Goal: Transaction & Acquisition: Purchase product/service

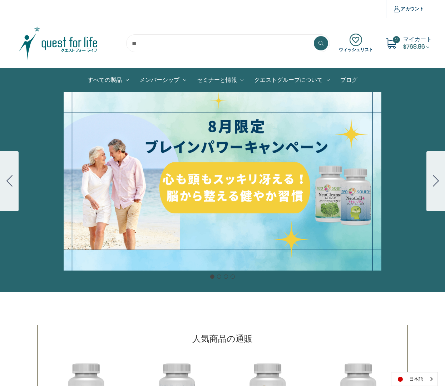
click at [212, 184] on div "細胞プロテクトセット 通常188ドル セール価格160ドル $28 OFF 2025年4月1日～4月30日 12月１日〜23日 販売中" at bounding box center [222, 181] width 445 height 179
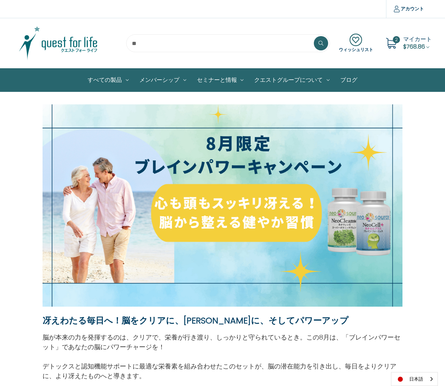
click at [390, 43] on icon at bounding box center [390, 43] width 11 height 11
click at [417, 41] on span "マイカート" at bounding box center [417, 39] width 29 height 8
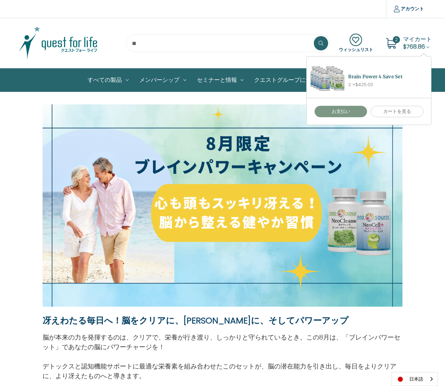
click at [346, 114] on link "お支払い" at bounding box center [340, 111] width 53 height 11
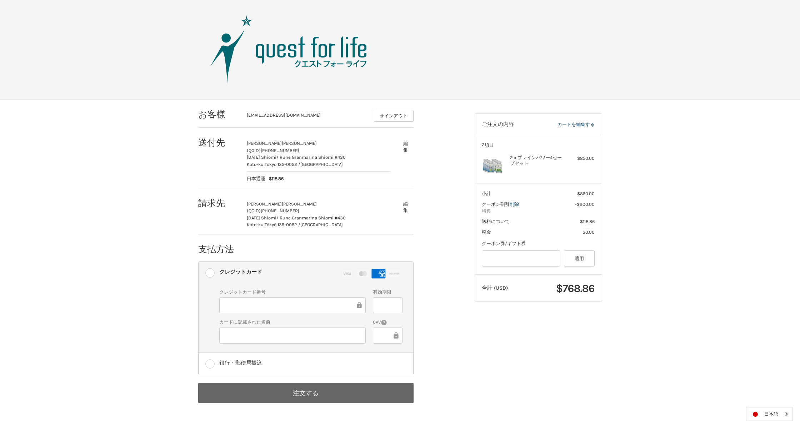
click at [310, 385] on button "注文する" at bounding box center [305, 393] width 215 height 20
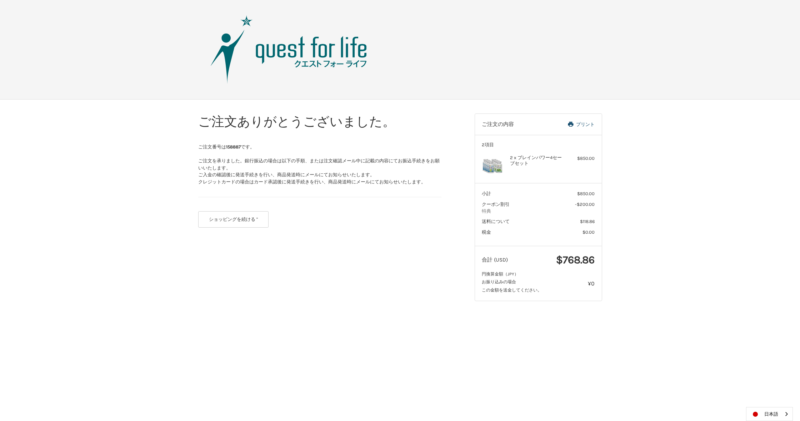
click at [290, 60] on img at bounding box center [289, 49] width 179 height 71
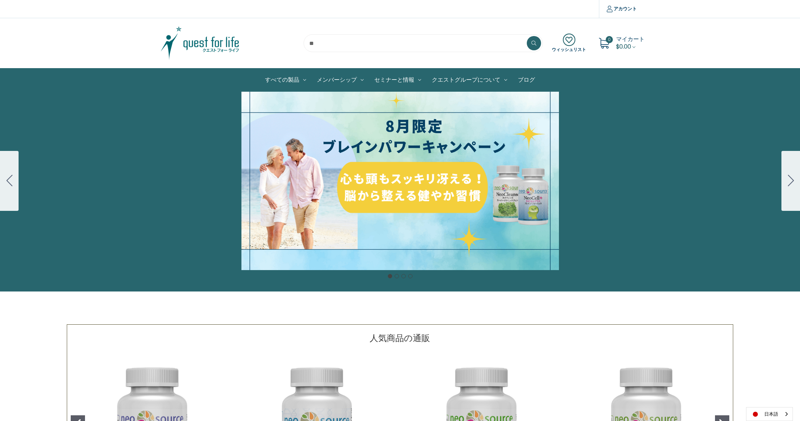
click at [415, 151] on div "細胞プロテクトセット 通常188ドル セール価格160ドル $28 OFF 2025年4月1日～4月30日 12月１日〜23日 販売中" at bounding box center [400, 181] width 800 height 179
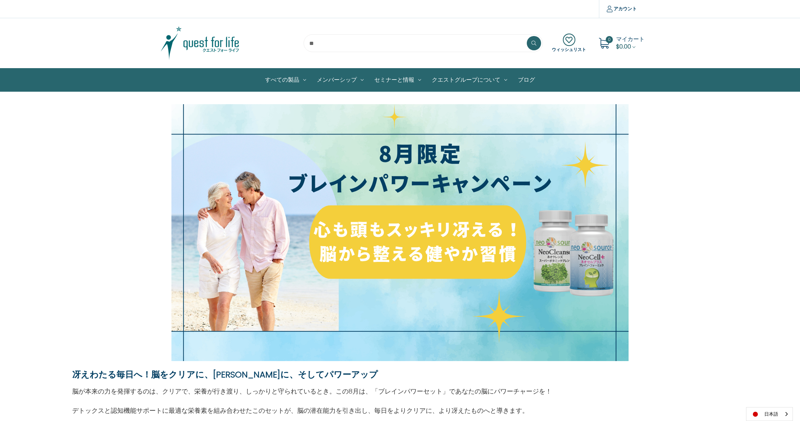
drag, startPoint x: 314, startPoint y: 174, endPoint x: 324, endPoint y: 0, distance: 173.8
click at [124, 177] on img at bounding box center [300, 232] width 457 height 257
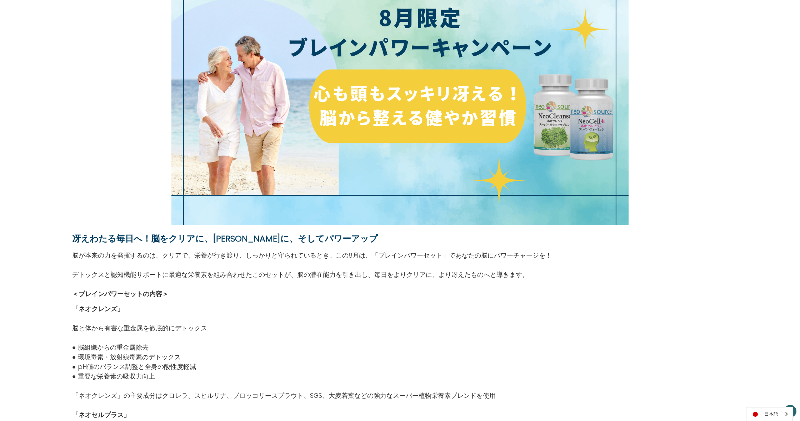
scroll to position [80, 0]
